Goal: Task Accomplishment & Management: Use online tool/utility

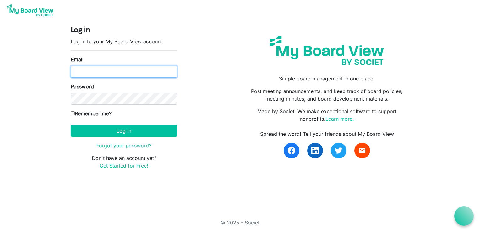
click at [99, 74] on input "Email" at bounding box center [124, 72] width 107 height 12
type input "[EMAIL_ADDRESS][DOMAIN_NAME]"
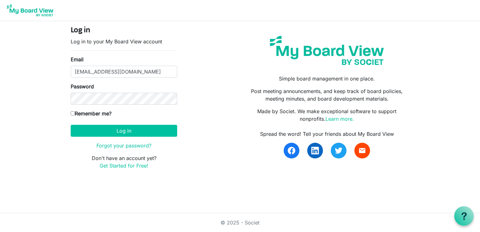
click at [73, 114] on input "Remember me?" at bounding box center [73, 113] width 4 height 4
checkbox input "true"
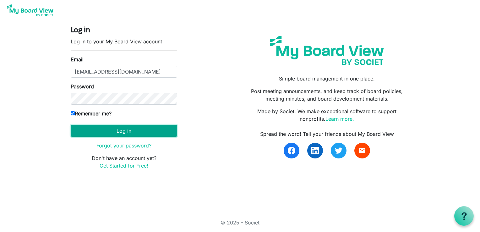
click at [98, 133] on button "Log in" at bounding box center [124, 131] width 107 height 12
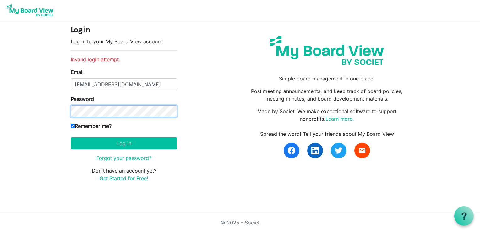
click at [71, 137] on button "Log in" at bounding box center [124, 143] width 107 height 12
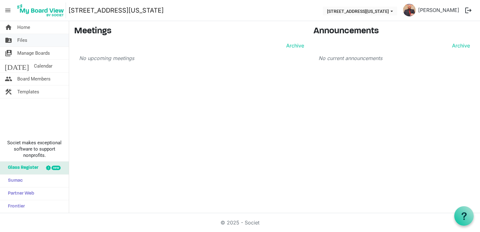
click at [31, 39] on link "folder_shared Files" at bounding box center [34, 40] width 69 height 13
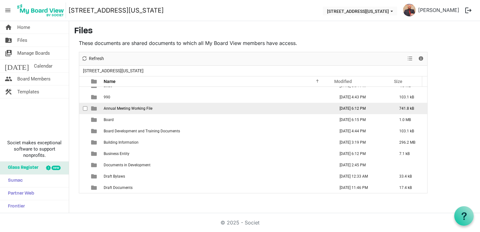
scroll to position [94, 0]
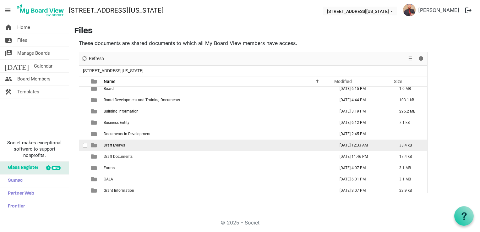
click at [120, 145] on span "Draft Bylaws" at bounding box center [114, 145] width 21 height 4
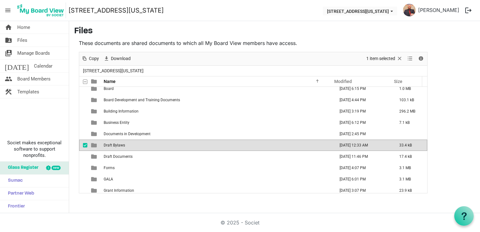
click at [355, 141] on td "[DATE] 12:33 AM" at bounding box center [363, 144] width 60 height 11
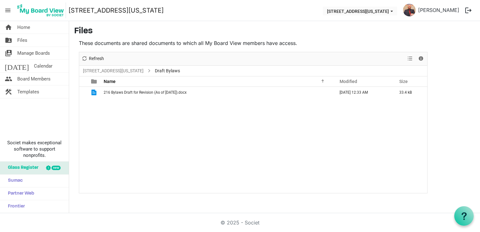
scroll to position [0, 0]
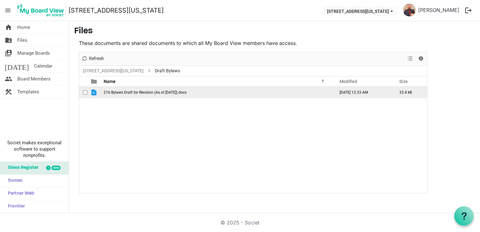
click at [165, 92] on span "216 Bylaws Draft for Revision (As of [DATE]).docx" at bounding box center [145, 92] width 83 height 4
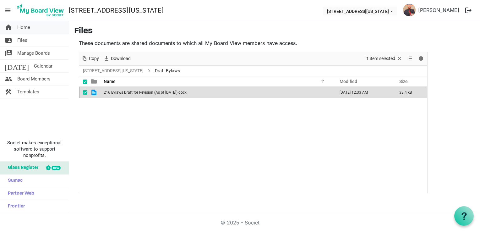
click at [25, 28] on span "Home" at bounding box center [23, 27] width 13 height 13
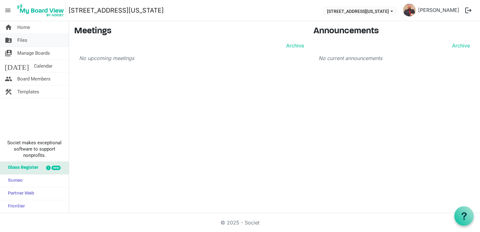
click at [29, 41] on link "folder_shared Files" at bounding box center [34, 40] width 69 height 13
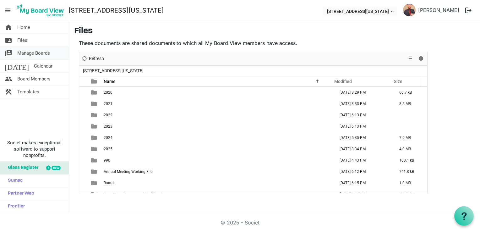
click at [35, 55] on span "Manage Boards" at bounding box center [33, 53] width 33 height 13
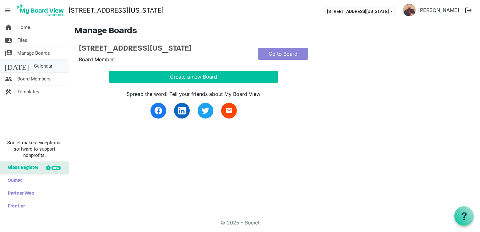
click at [36, 60] on span "Calendar" at bounding box center [43, 66] width 19 height 13
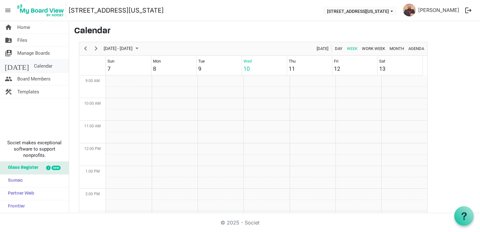
scroll to position [204, 0]
